Goal: Information Seeking & Learning: Understand process/instructions

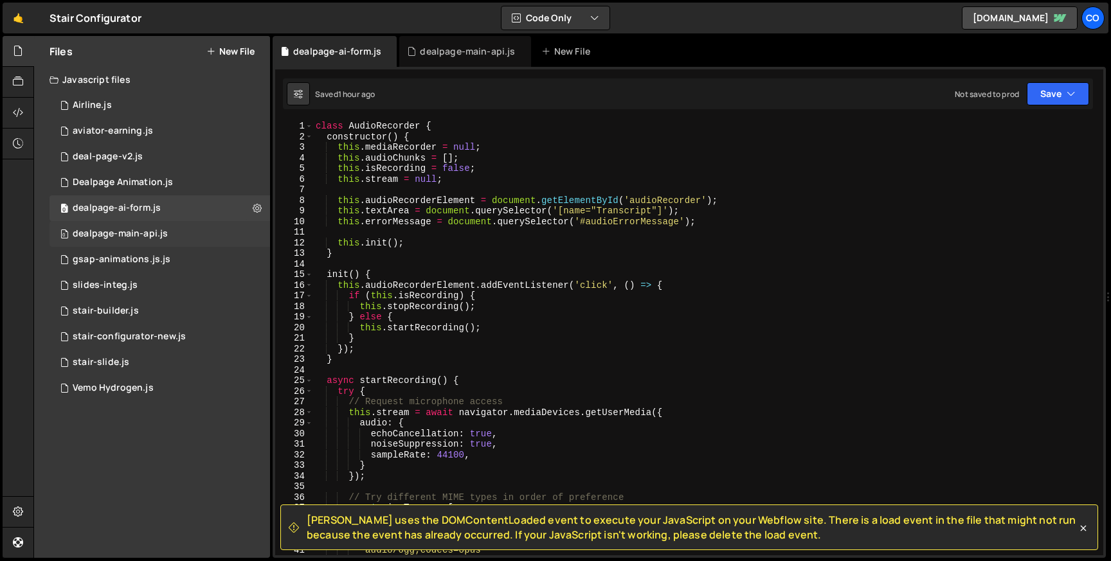
click at [161, 237] on div "dealpage-main-api.js" at bounding box center [120, 234] width 95 height 12
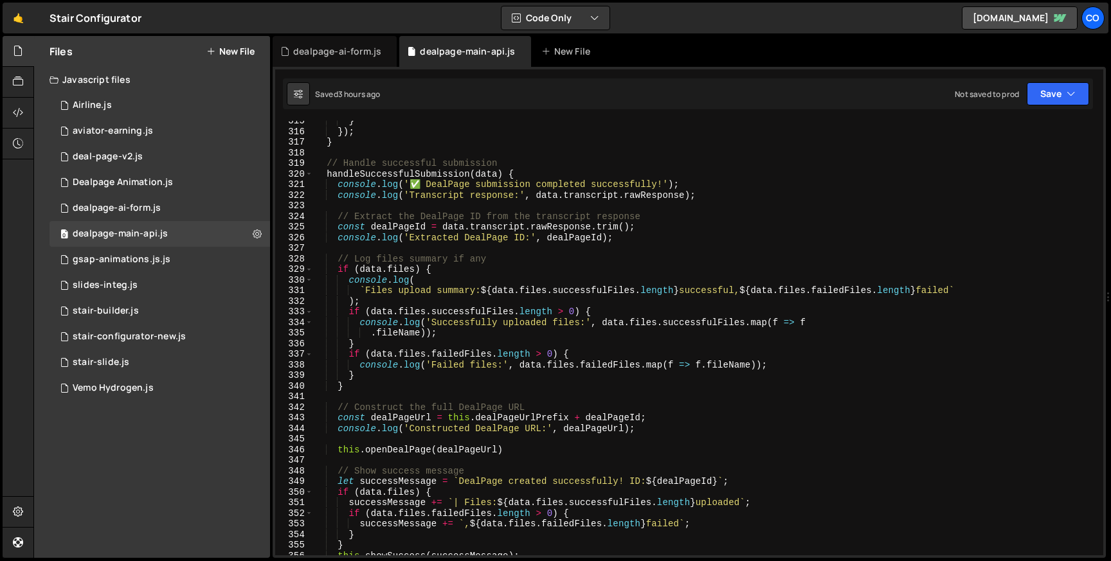
scroll to position [3316, 0]
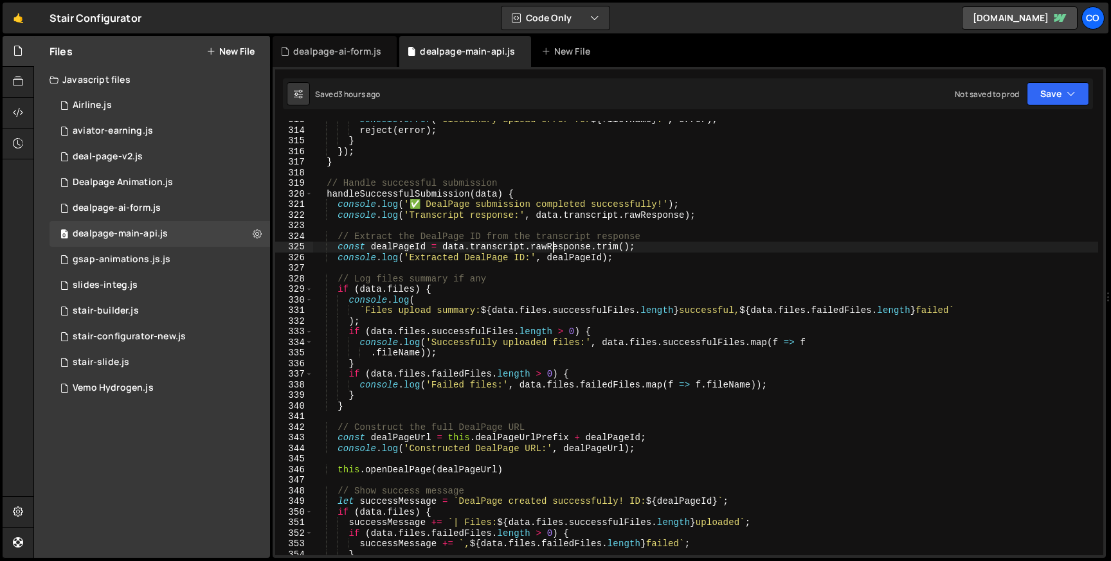
click at [555, 244] on div "console . error ( ` Cloudinary upload error for ${ file . name } : ` , error ) …" at bounding box center [705, 342] width 785 height 456
click at [605, 247] on div "console . error ( ` Cloudinary upload error for ${ file . name } : ` , error ) …" at bounding box center [705, 342] width 785 height 456
click at [552, 218] on div "console . error ( ` Cloudinary upload error for ${ file . name } : ` , error ) …" at bounding box center [705, 342] width 785 height 456
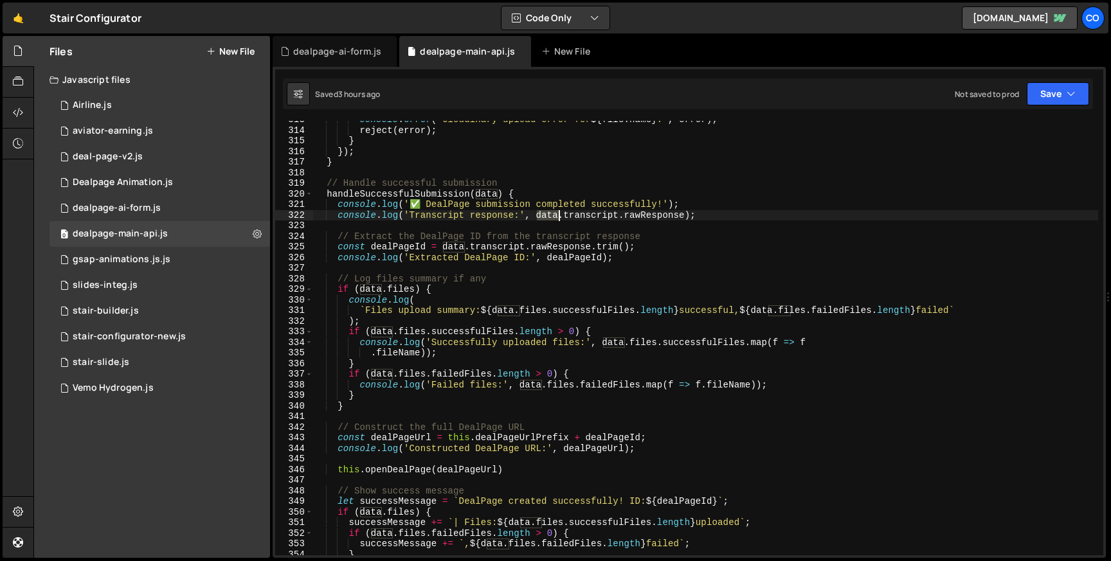
click at [552, 218] on div "console . error ( ` Cloudinary upload error for ${ file . name } : ` , error ) …" at bounding box center [705, 342] width 785 height 456
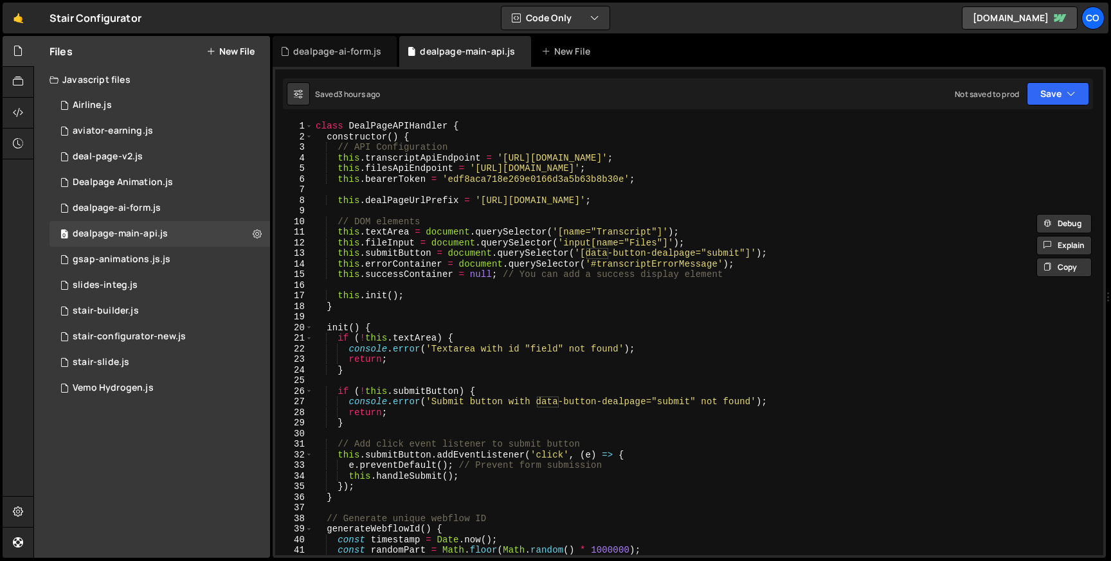
scroll to position [0, 0]
click at [553, 179] on div "class DealPageAPIHandler { constructor ( ) { // API Configuration this . transc…" at bounding box center [705, 349] width 785 height 456
type textarea "this.bearerToken = 'edf8aca718e269e0166d3a5b63b8b30e';"
click at [553, 179] on div "class DealPageAPIHandler { constructor ( ) { // API Configuration this . transc…" at bounding box center [705, 349] width 785 height 456
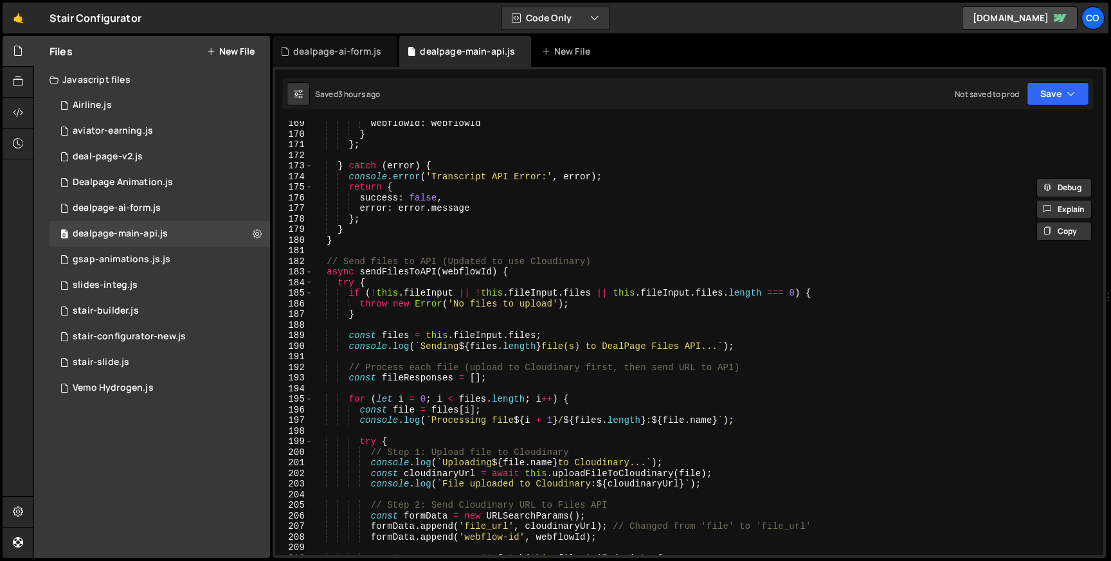
scroll to position [2121, 0]
